Goal: Task Accomplishment & Management: Use online tool/utility

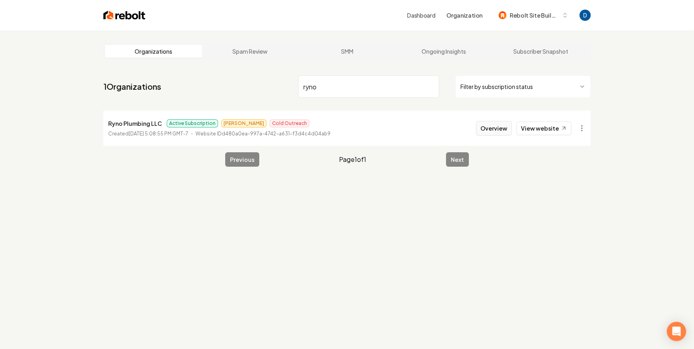
type input "ryno"
click at [495, 126] on button "Overview" at bounding box center [494, 128] width 36 height 14
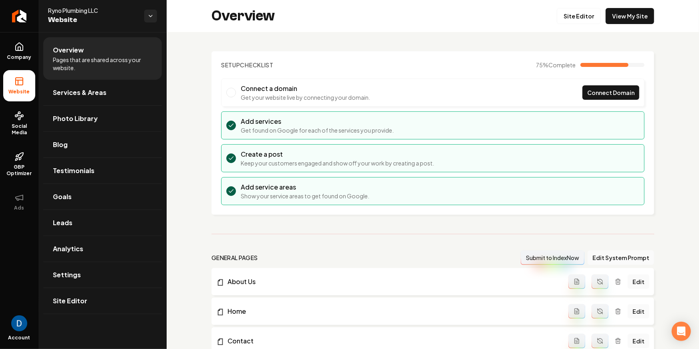
click at [576, 29] on div "Overview Site Editor View My Site" at bounding box center [433, 16] width 533 height 32
click at [579, 12] on link "Site Editor" at bounding box center [579, 16] width 44 height 16
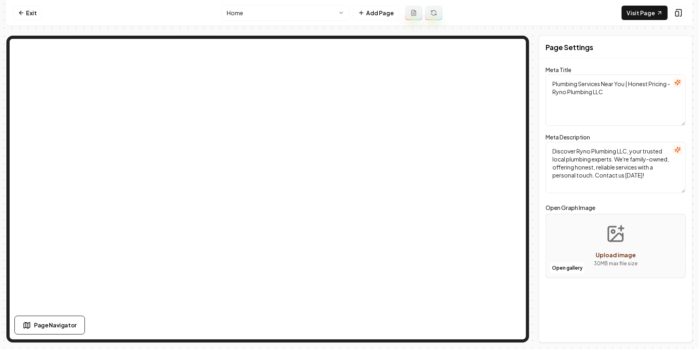
click at [281, 14] on html "Computer Required This feature is only available on a computer. Please switch t…" at bounding box center [349, 174] width 699 height 349
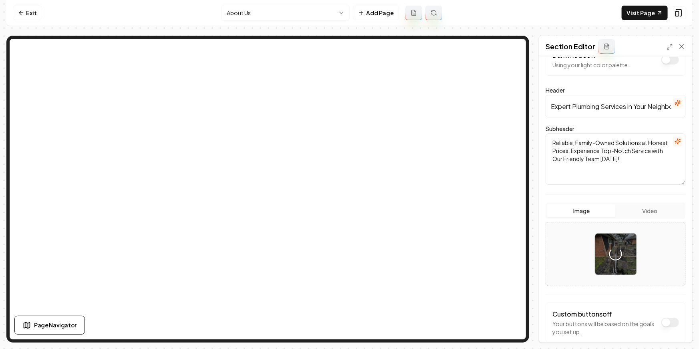
scroll to position [11, 0]
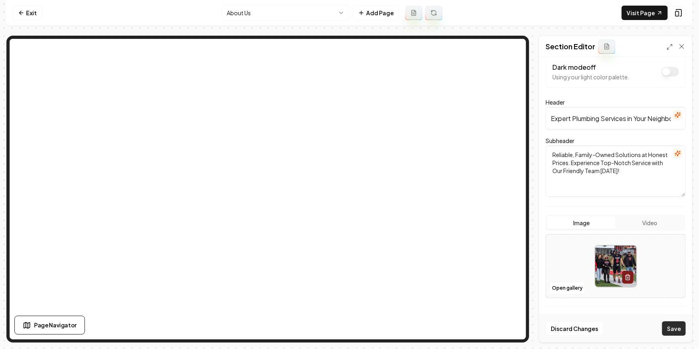
click at [676, 330] on button "Save" at bounding box center [674, 328] width 24 height 14
click at [274, 14] on html "Computer Required This feature is only available on a computer. Please switch t…" at bounding box center [349, 174] width 699 height 349
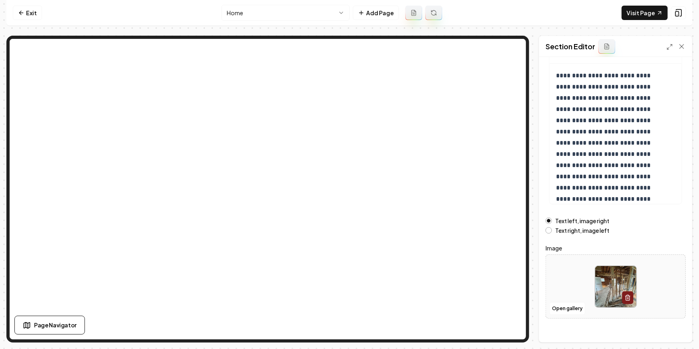
scroll to position [83, 0]
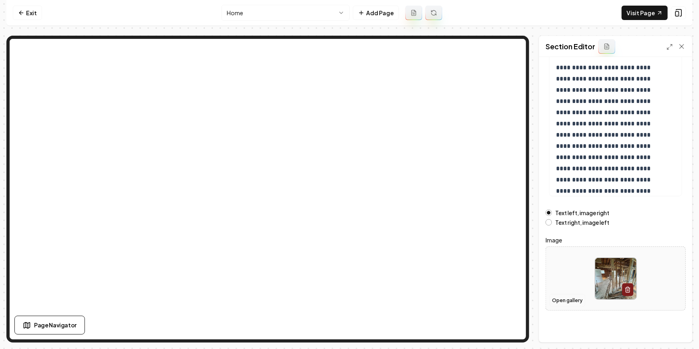
click at [577, 301] on button "Open gallery" at bounding box center [567, 300] width 36 height 13
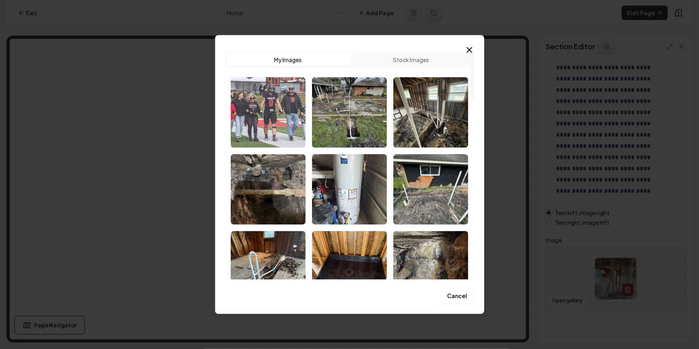
click at [292, 101] on img "Select image image_68cc521b5c7cd75eb8599c5a.jpg" at bounding box center [268, 112] width 75 height 71
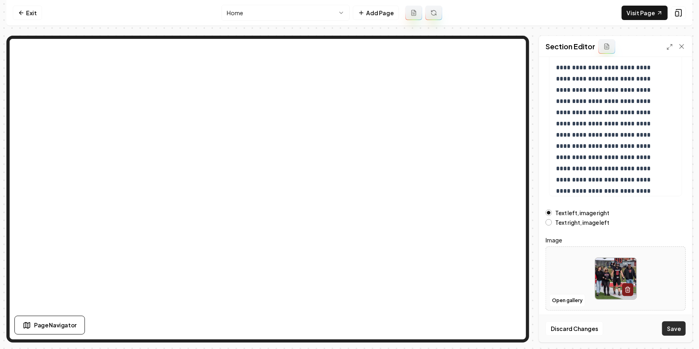
click at [672, 327] on button "Save" at bounding box center [674, 328] width 24 height 14
